Goal: Task Accomplishment & Management: Manage account settings

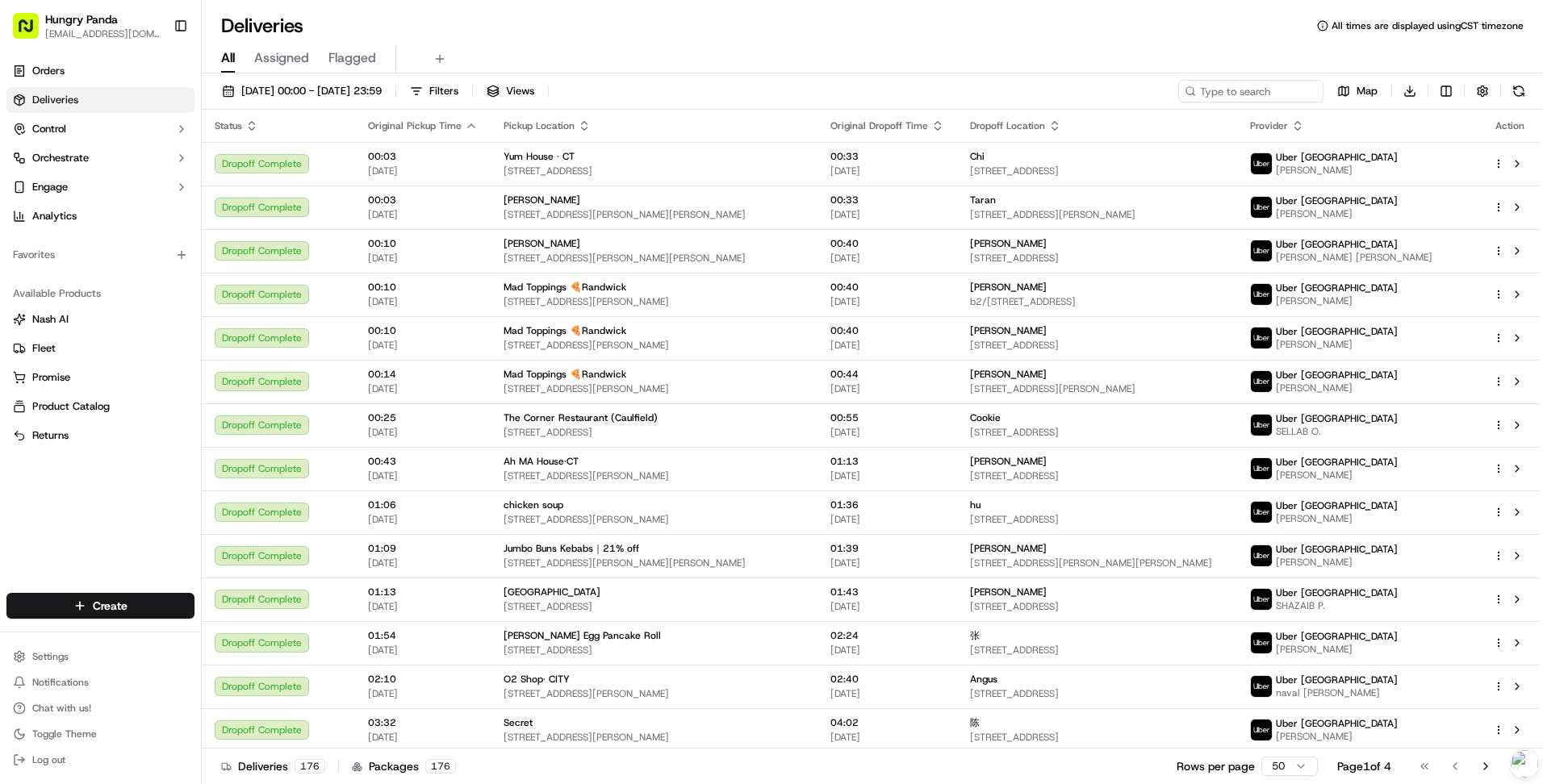
click at [71, 654] on html "Hungry Panda [EMAIL_ADDRESS][DOMAIN_NAME] Toggle Sidebar Orders Deliveries Cont…" at bounding box center [772, 392] width 1543 height 784
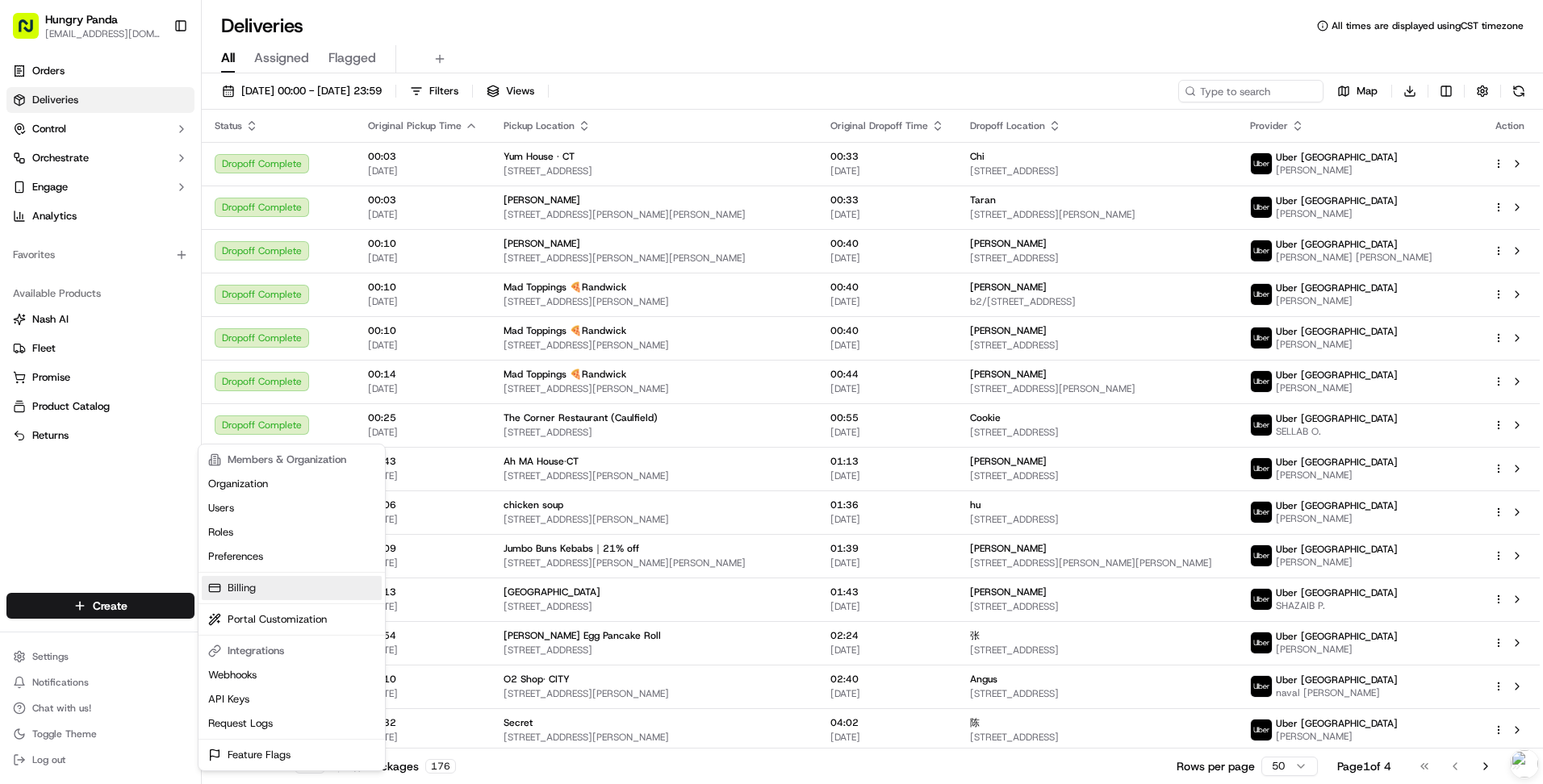
click at [295, 584] on link "Billing" at bounding box center [292, 588] width 180 height 24
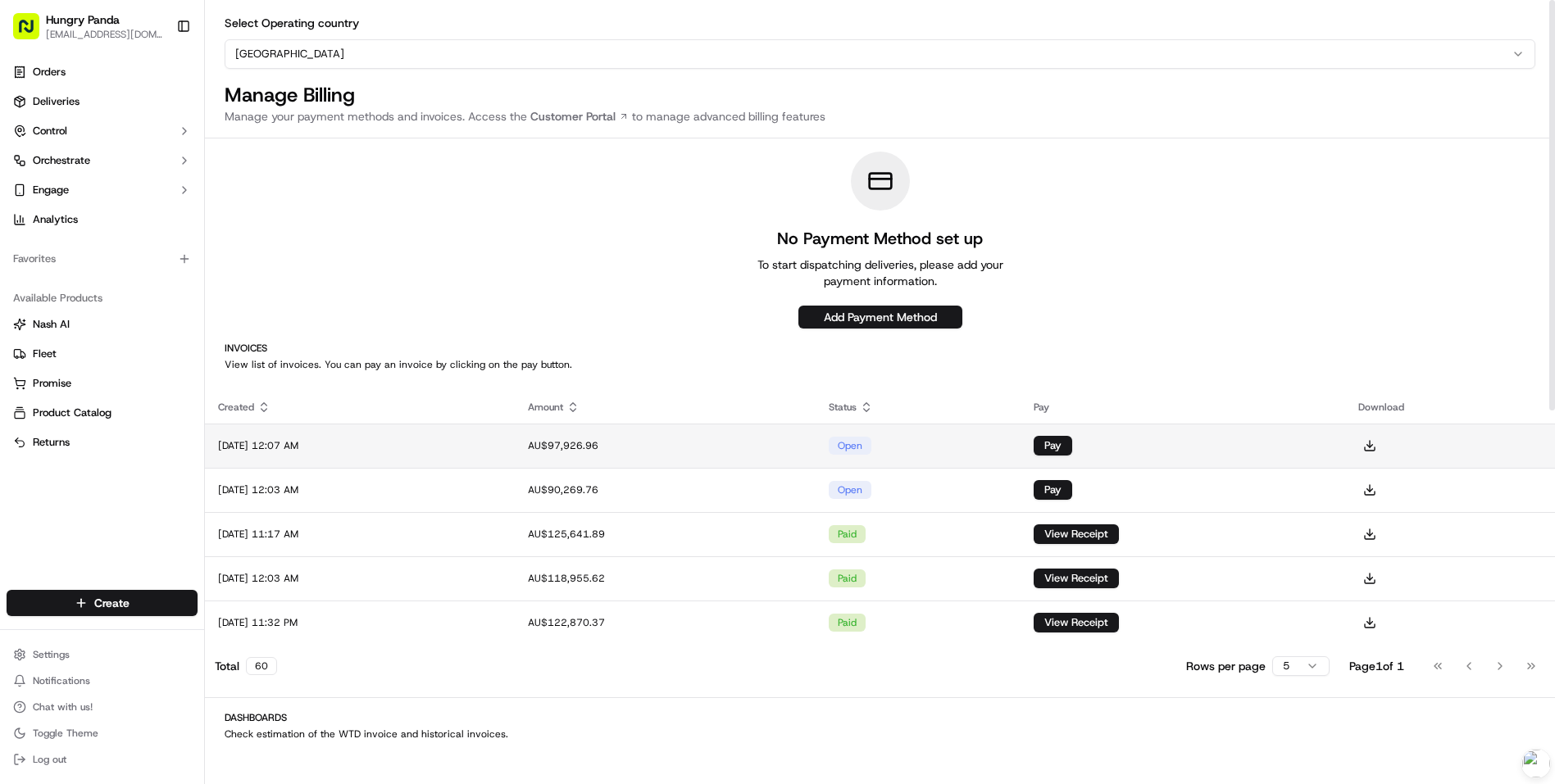
click at [373, 448] on td "[DATE] 12:07 AM" at bounding box center [360, 446] width 310 height 44
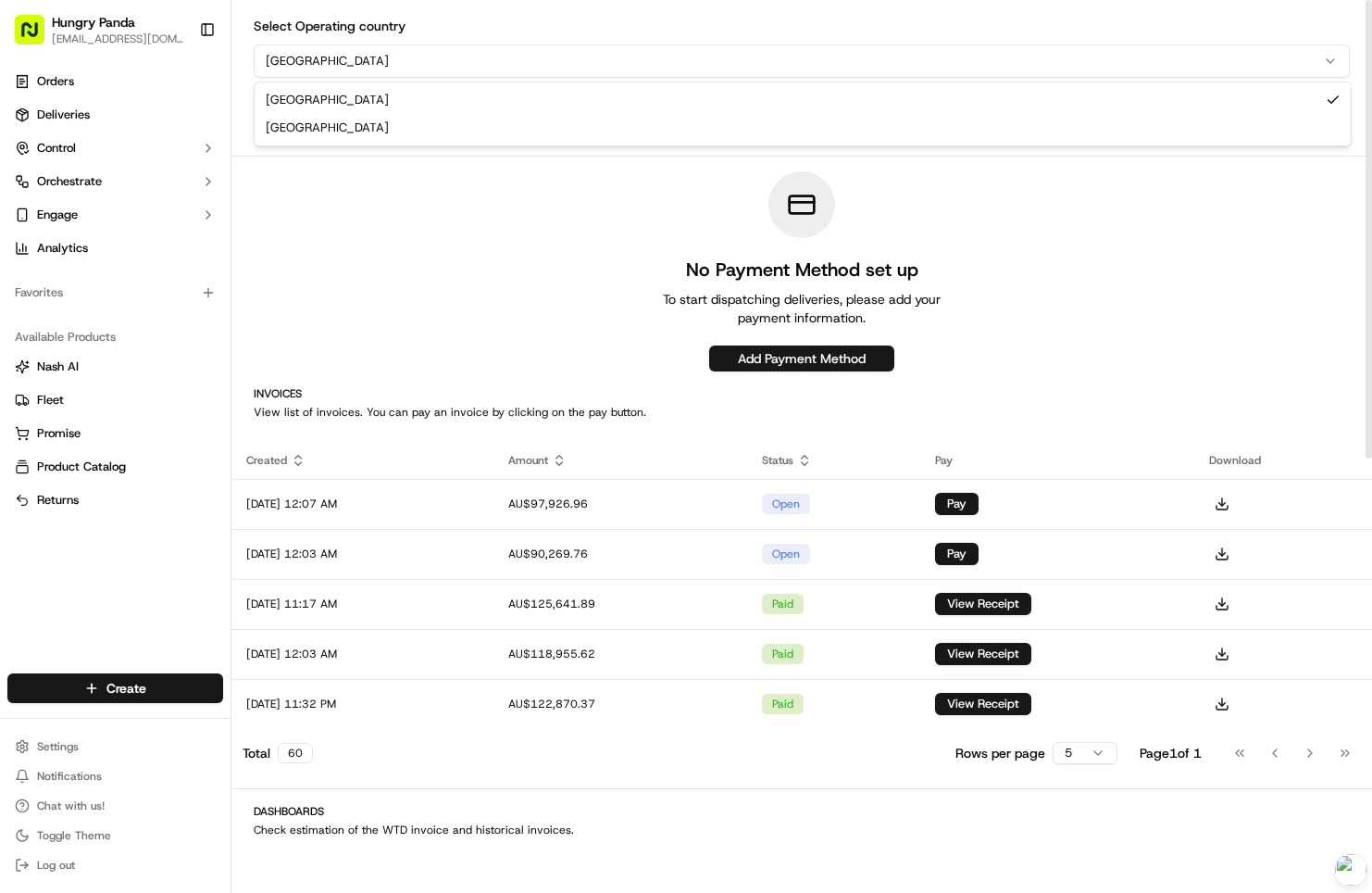
click at [437, 57] on html "Hungry Panda [EMAIL_ADDRESS][DOMAIN_NAME] Toggle Sidebar Orders Deliveries Cont…" at bounding box center [686, 446] width 1372 height 893
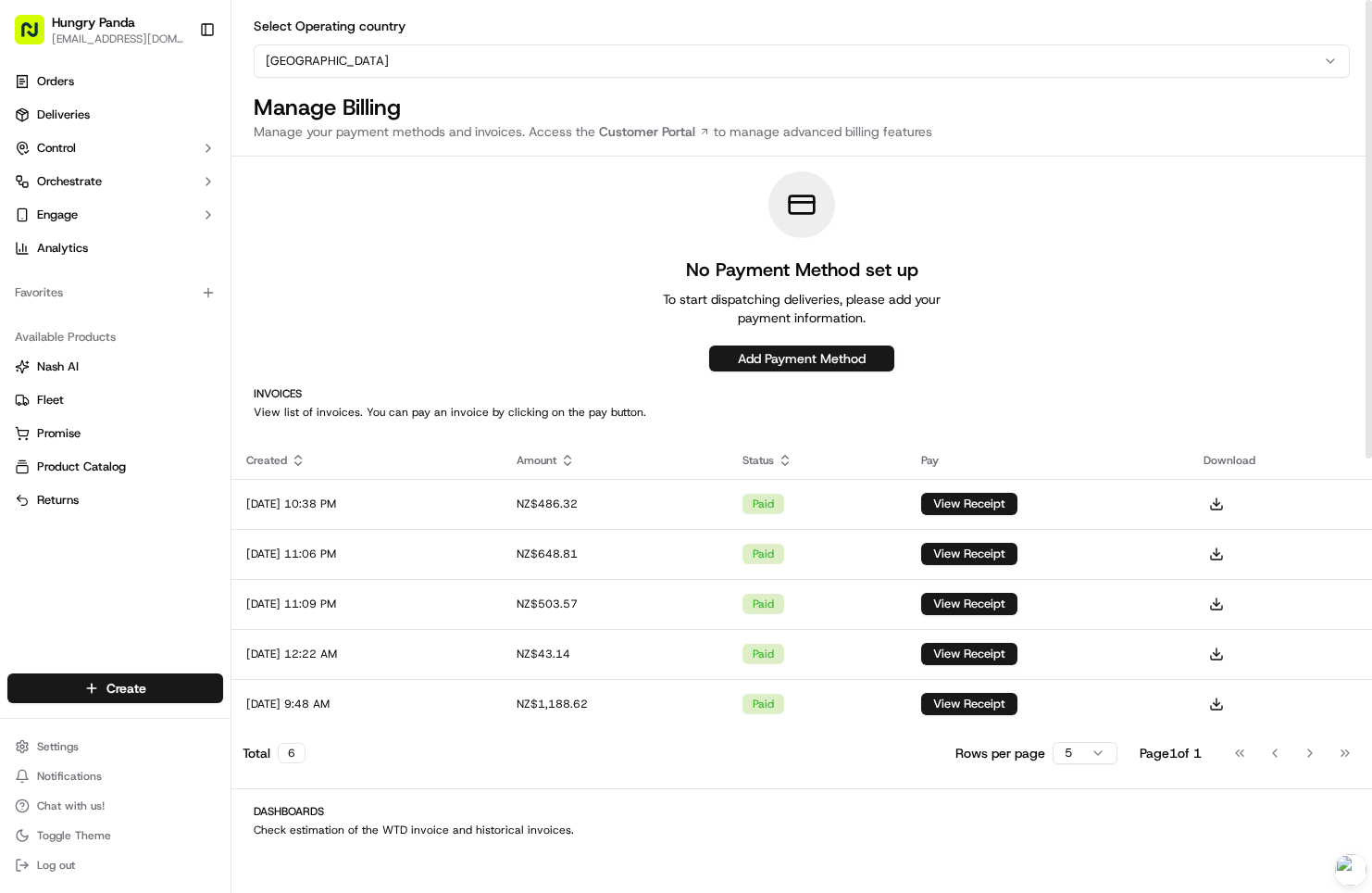
click at [566, 56] on html "Hungry Panda [EMAIL_ADDRESS][DOMAIN_NAME] Toggle Sidebar Orders Deliveries Cont…" at bounding box center [686, 446] width 1372 height 893
